Goal: Information Seeking & Learning: Learn about a topic

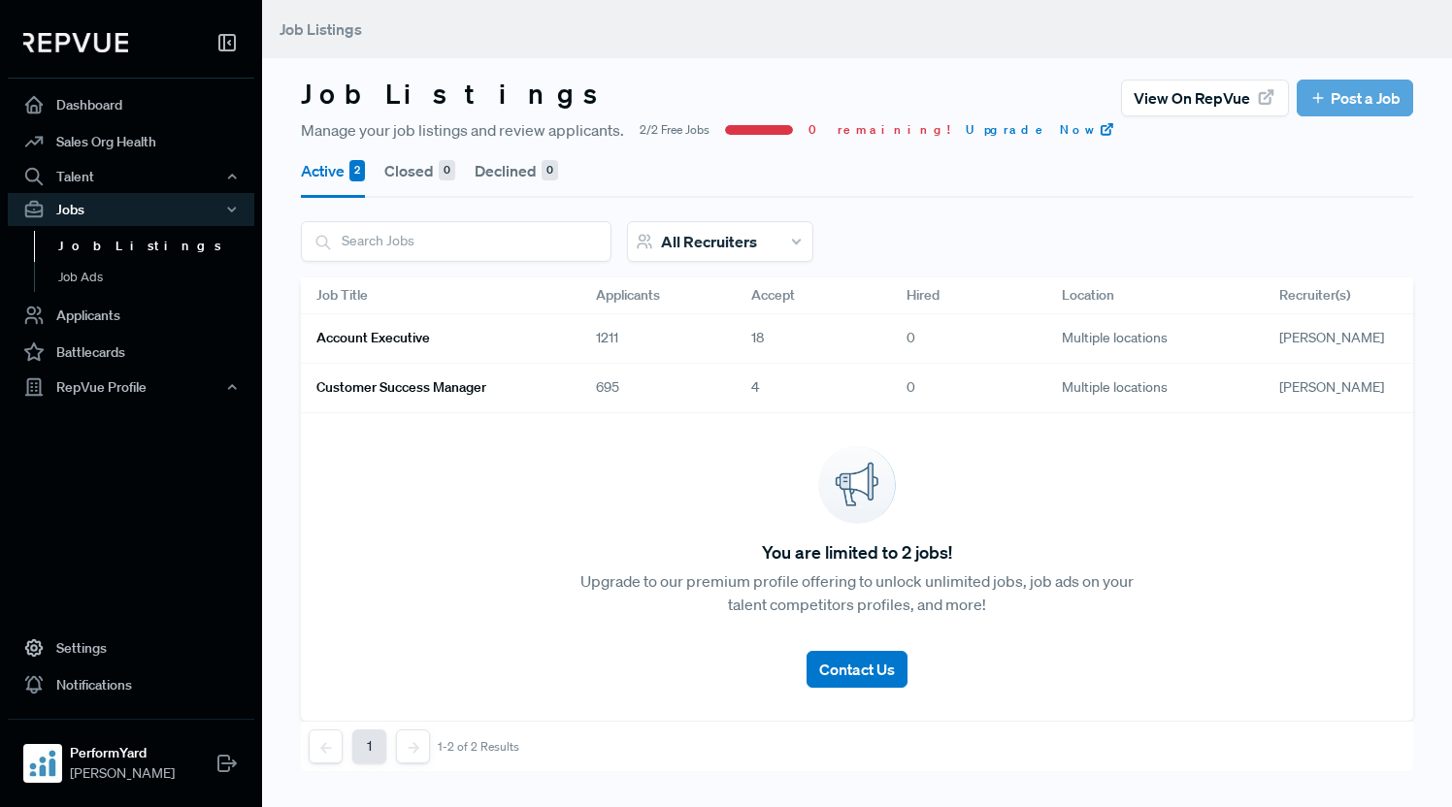
click at [493, 336] on link "Account Executive" at bounding box center [432, 338] width 233 height 33
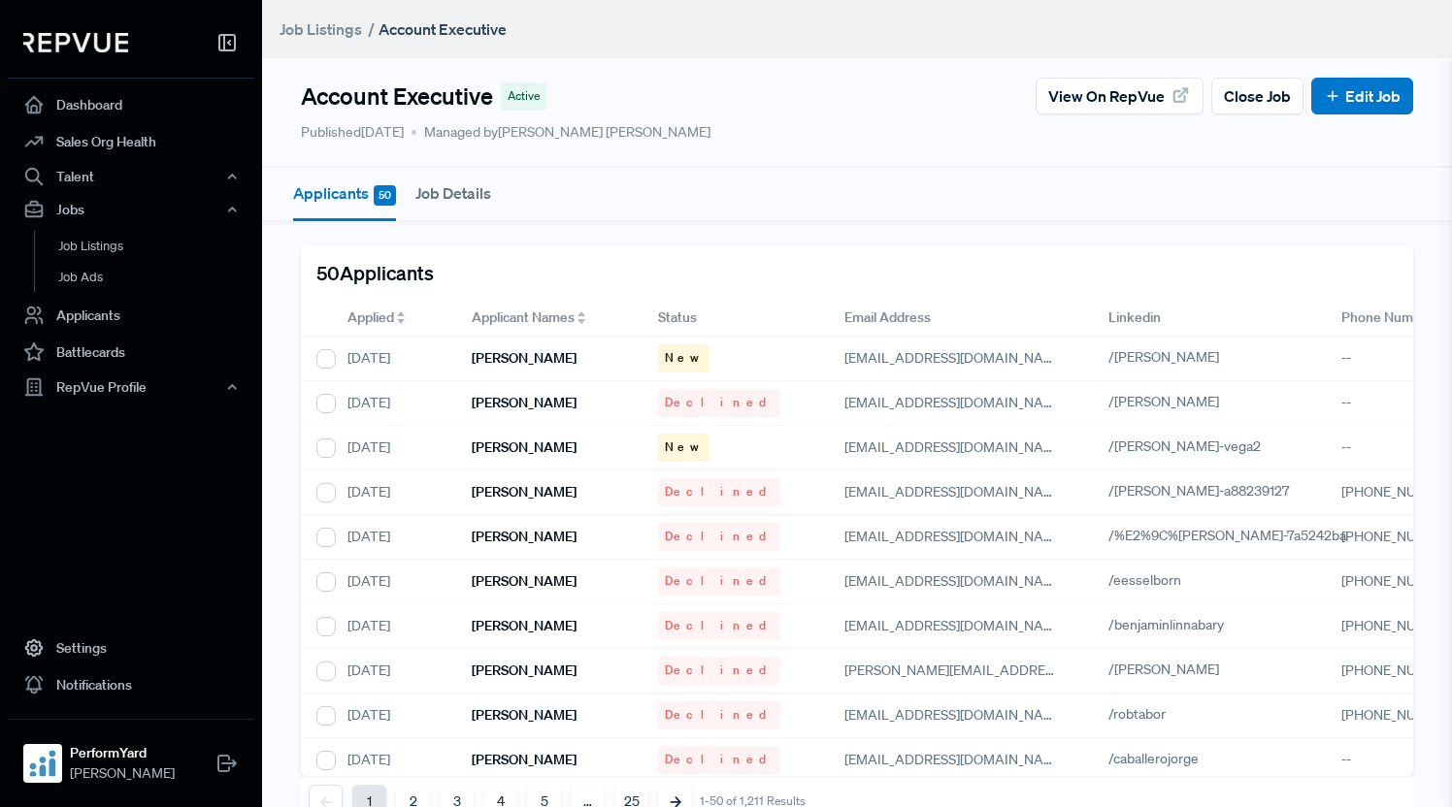
click at [357, 314] on span "Applied" at bounding box center [370, 318] width 47 height 20
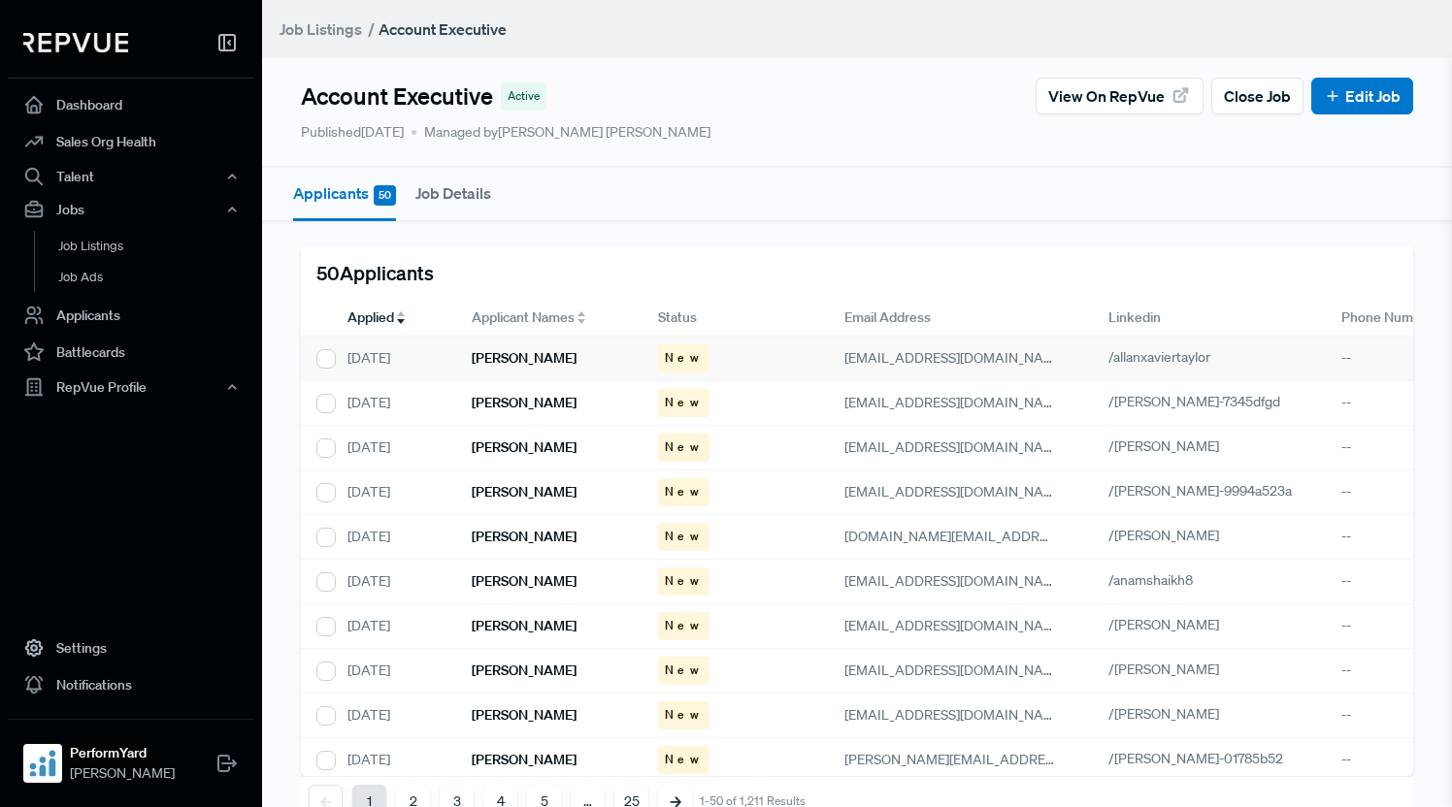
click at [496, 346] on div "[PERSON_NAME]" at bounding box center [549, 359] width 186 height 45
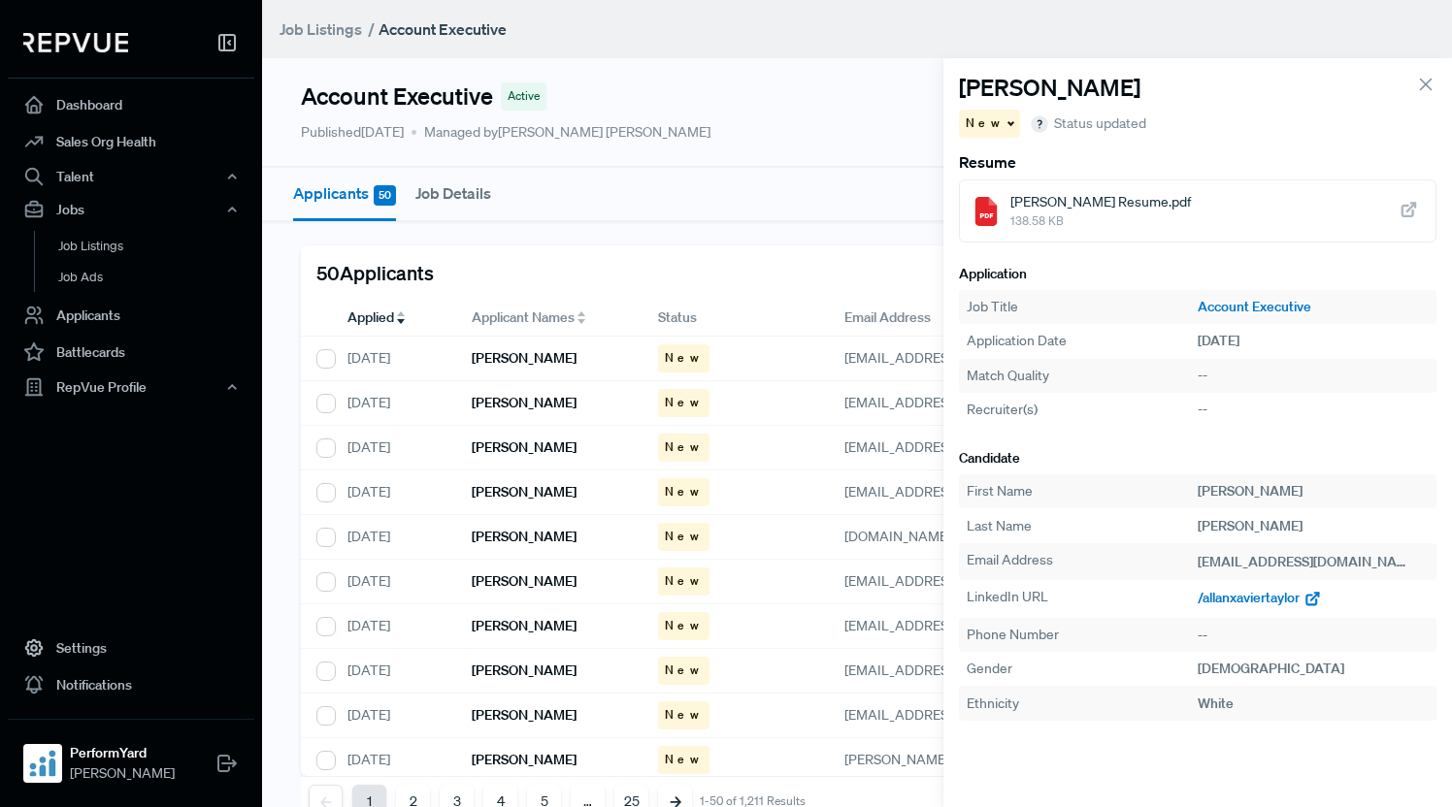
click at [1262, 600] on span "/allanxaviertaylor" at bounding box center [1248, 597] width 102 height 17
drag, startPoint x: 532, startPoint y: 408, endPoint x: 571, endPoint y: 443, distance: 52.2
click at [532, 408] on h6 "[PERSON_NAME]" at bounding box center [524, 403] width 105 height 16
click at [1257, 599] on span "/[PERSON_NAME]-7345dfgd" at bounding box center [1284, 597] width 174 height 17
click at [488, 452] on h6 "[PERSON_NAME]" at bounding box center [524, 448] width 105 height 16
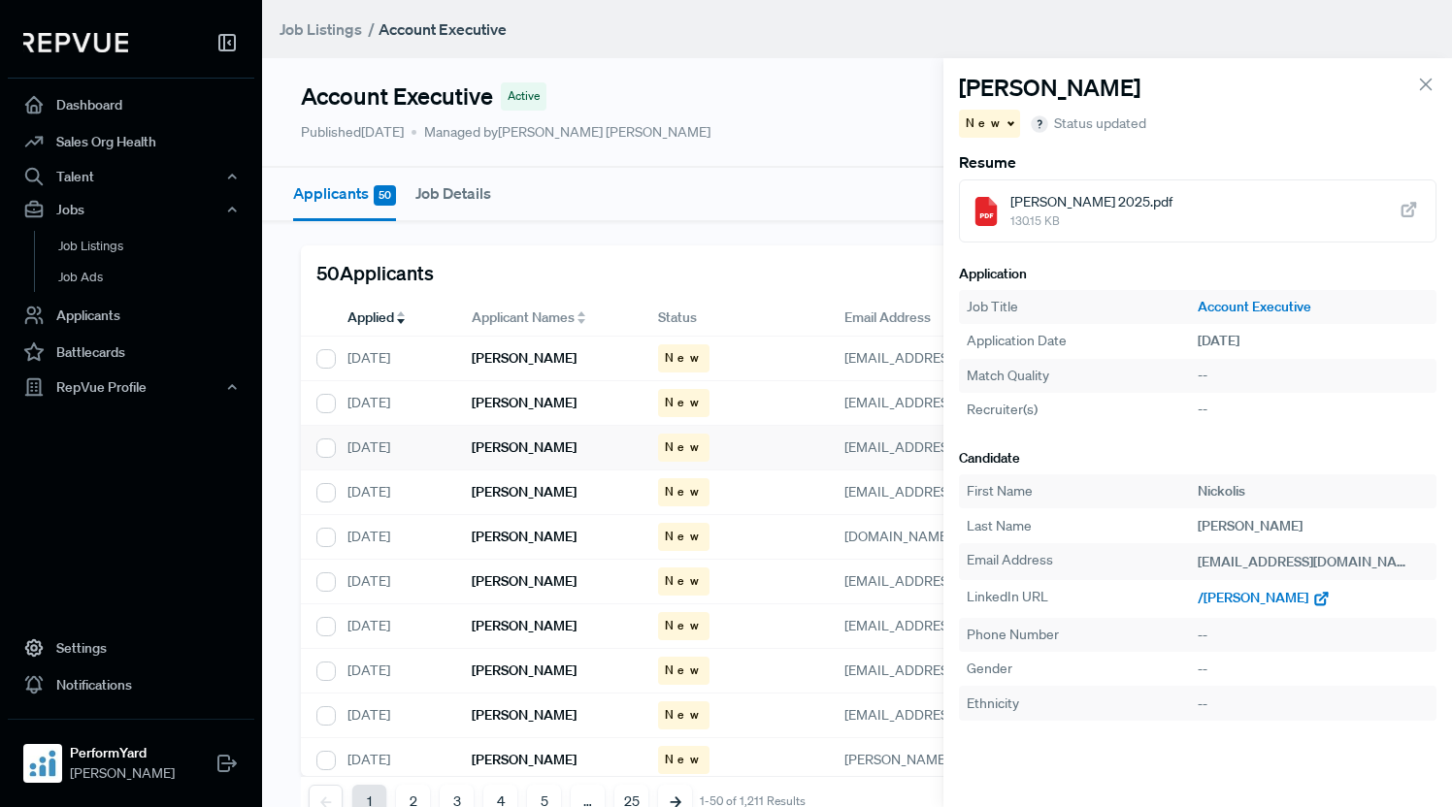
click at [1227, 603] on span "/[PERSON_NAME]" at bounding box center [1252, 597] width 111 height 17
